Goal: Task Accomplishment & Management: Use online tool/utility

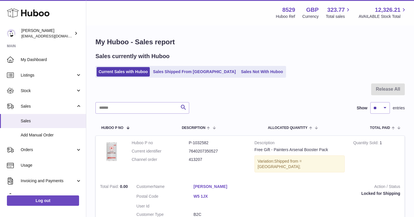
click at [51, 129] on link "Add Manual Order" at bounding box center [43, 135] width 86 height 14
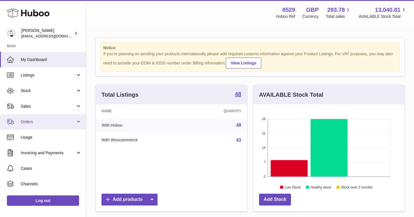
scroll to position [90, 151]
click at [44, 123] on span "Orders" at bounding box center [48, 121] width 55 height 5
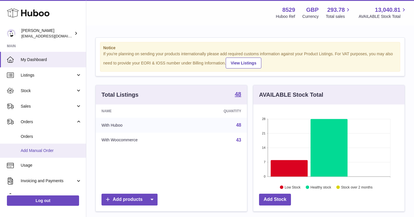
click at [38, 148] on span "Add Manual Order" at bounding box center [51, 150] width 61 height 5
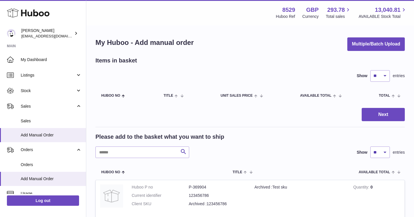
click at [38, 148] on span "Orders" at bounding box center [48, 149] width 55 height 5
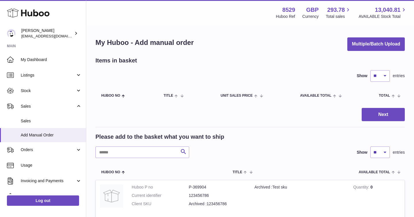
click at [38, 148] on span "Orders" at bounding box center [48, 149] width 55 height 5
click at [114, 150] on input "text" at bounding box center [142, 152] width 94 height 12
paste input "********"
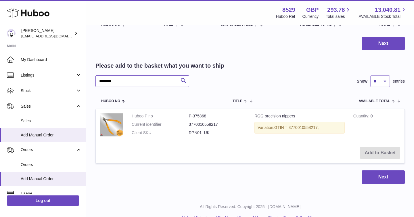
scroll to position [74, 0]
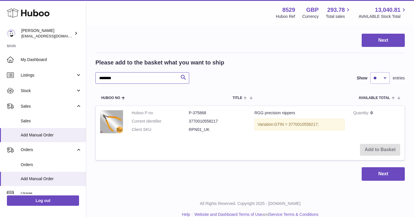
type input "********"
click at [370, 149] on td "Add to Basket" at bounding box center [250, 149] width 309 height 20
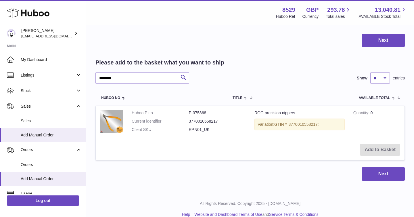
click at [310, 168] on div "Next" at bounding box center [249, 174] width 309 height 14
click at [372, 152] on td "Add to Basket" at bounding box center [250, 149] width 309 height 20
click at [184, 168] on div "Next" at bounding box center [249, 174] width 309 height 14
drag, startPoint x: 123, startPoint y: 77, endPoint x: 96, endPoint y: 77, distance: 26.7
click at [96, 77] on input "********" at bounding box center [142, 78] width 94 height 12
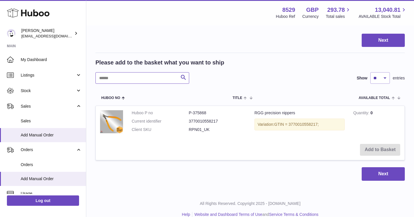
paste input "********"
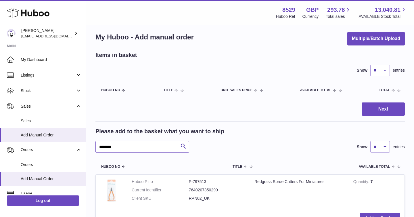
scroll to position [4, 0]
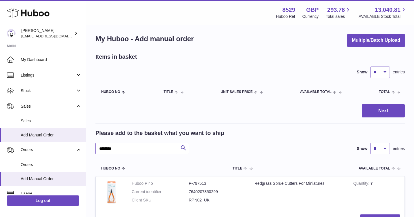
type input "********"
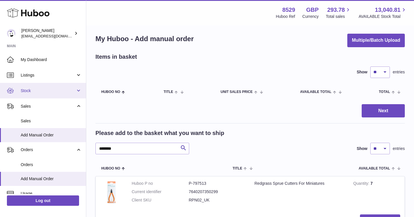
click at [77, 89] on link "Stock" at bounding box center [43, 91] width 86 height 16
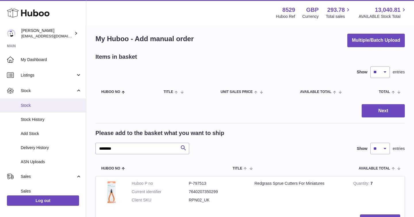
click at [52, 106] on span "Stock" at bounding box center [51, 105] width 61 height 5
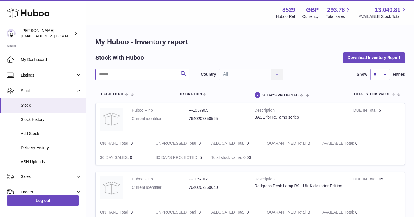
click at [135, 74] on input "text" at bounding box center [142, 75] width 94 height 12
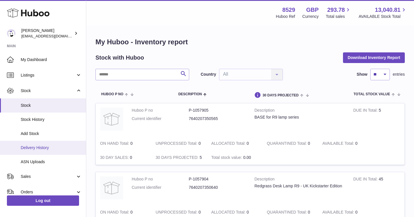
click at [31, 151] on link "Delivery History" at bounding box center [43, 148] width 86 height 14
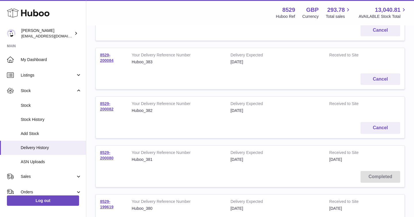
scroll to position [336, 0]
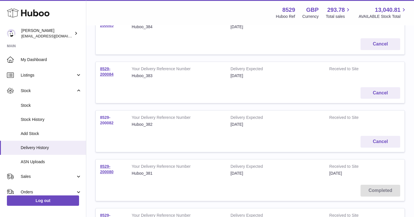
click at [107, 118] on link "8529-200082" at bounding box center [107, 120] width 14 height 10
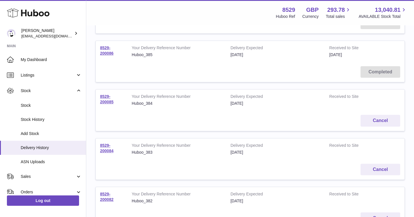
scroll to position [257, 0]
